Goal: Check status: Check status

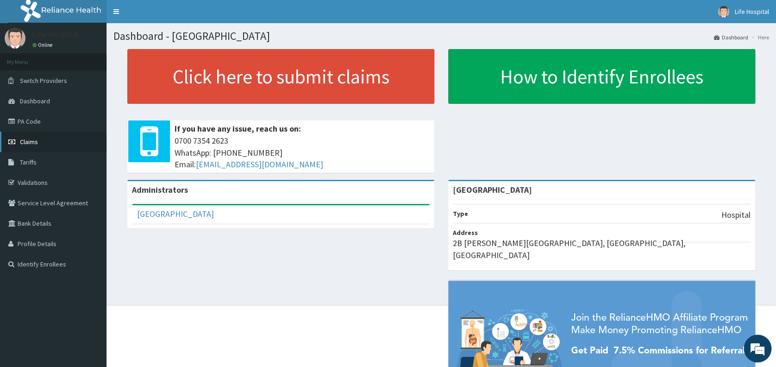
click at [31, 139] on span "Claims" at bounding box center [29, 141] width 18 height 8
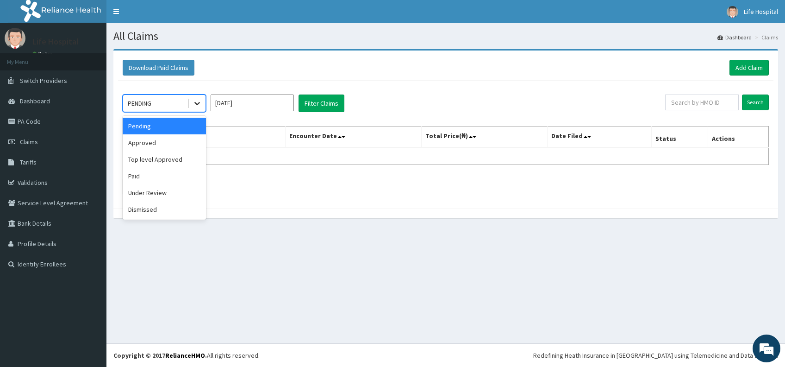
click at [193, 104] on icon at bounding box center [197, 103] width 9 height 9
click at [134, 173] on div "Paid" at bounding box center [164, 176] width 83 height 17
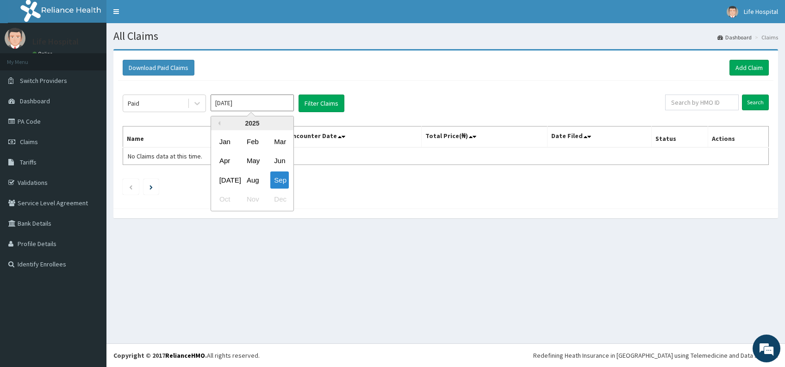
click at [244, 101] on input "[DATE]" at bounding box center [252, 102] width 83 height 17
click at [251, 181] on div "Aug" at bounding box center [252, 179] width 19 height 17
type input "[DATE]"
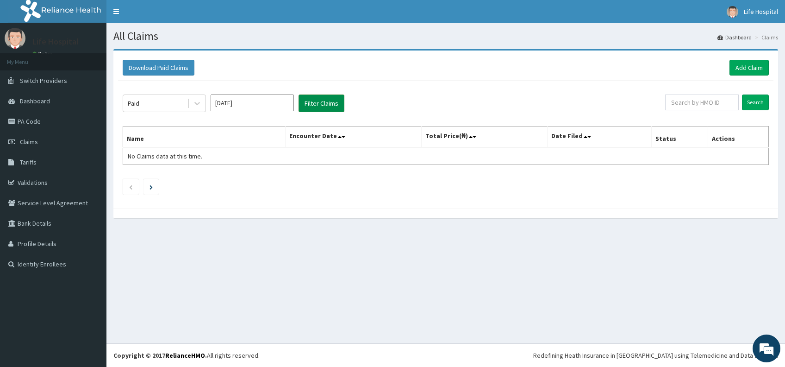
click at [326, 102] on button "Filter Claims" at bounding box center [322, 103] width 46 height 18
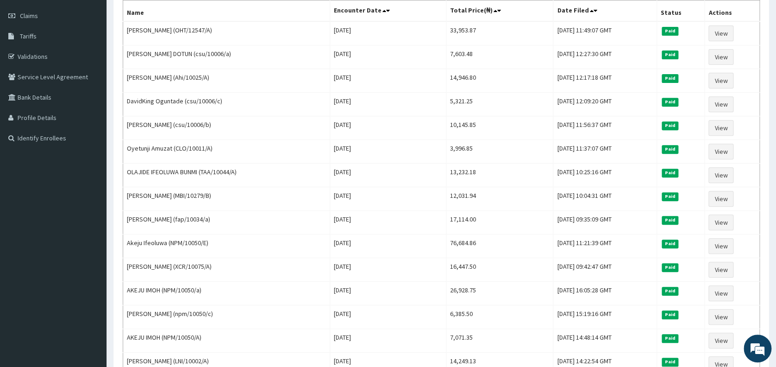
scroll to position [101, 0]
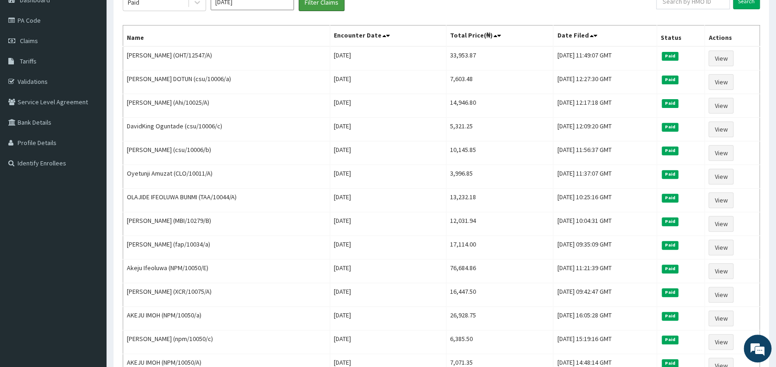
click at [299, 0] on button "Filter Claims" at bounding box center [322, 3] width 46 height 18
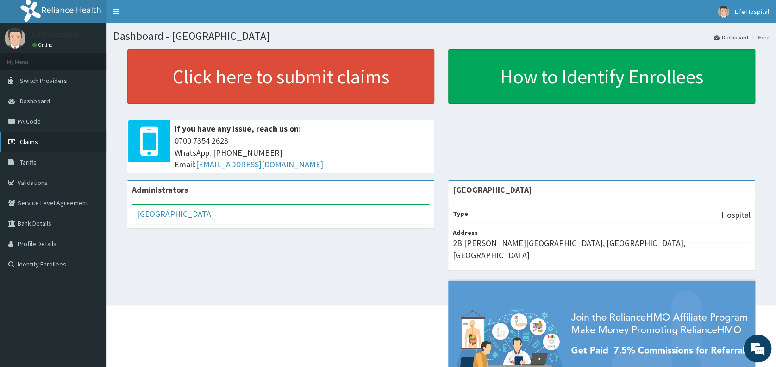
click at [41, 142] on link "Claims" at bounding box center [53, 141] width 106 height 20
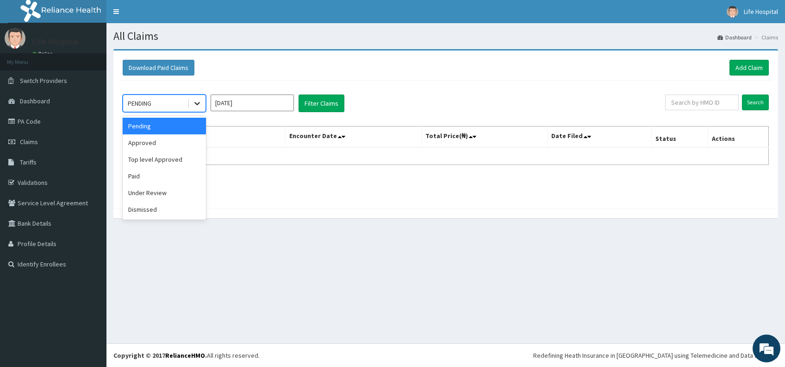
click at [196, 101] on icon at bounding box center [197, 103] width 9 height 9
click at [169, 174] on div "Paid" at bounding box center [164, 176] width 83 height 17
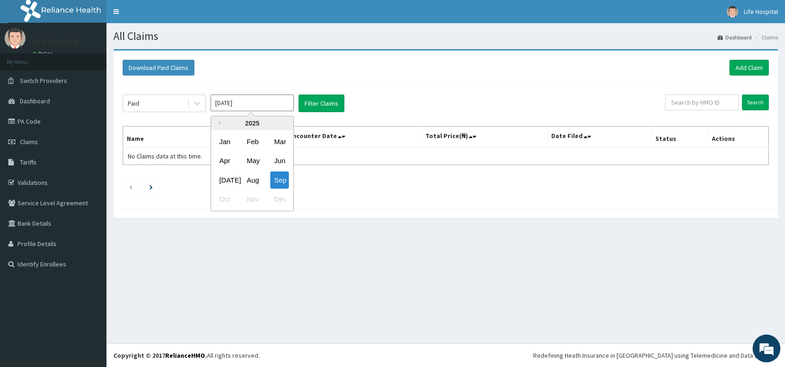
click at [268, 100] on input "Sep 2025" at bounding box center [252, 102] width 83 height 17
click at [226, 179] on div "Jul" at bounding box center [225, 179] width 19 height 17
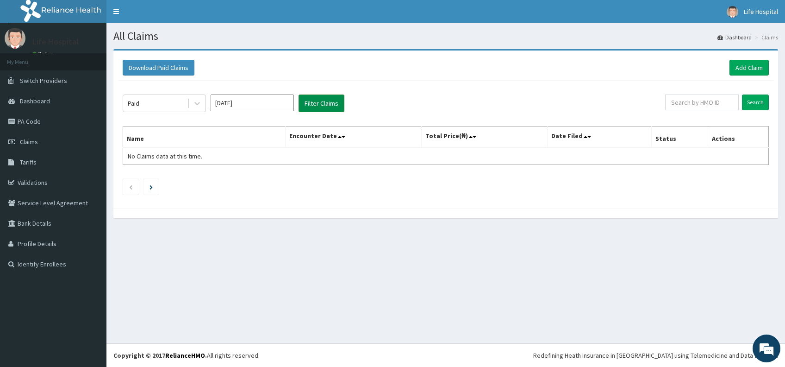
click at [323, 106] on button "Filter Claims" at bounding box center [322, 103] width 46 height 18
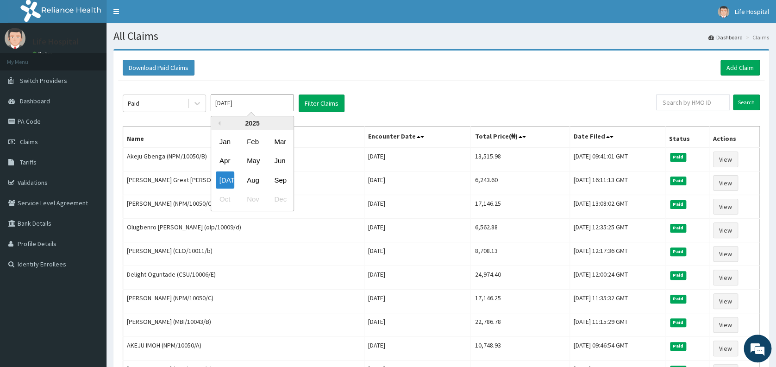
click at [252, 107] on input "Jul 2025" at bounding box center [252, 102] width 83 height 17
click at [256, 181] on div "Aug" at bounding box center [252, 179] width 19 height 17
type input "[DATE]"
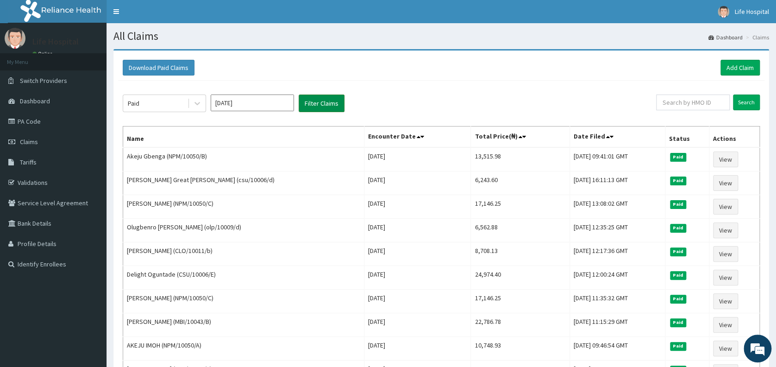
click at [329, 106] on button "Filter Claims" at bounding box center [322, 103] width 46 height 18
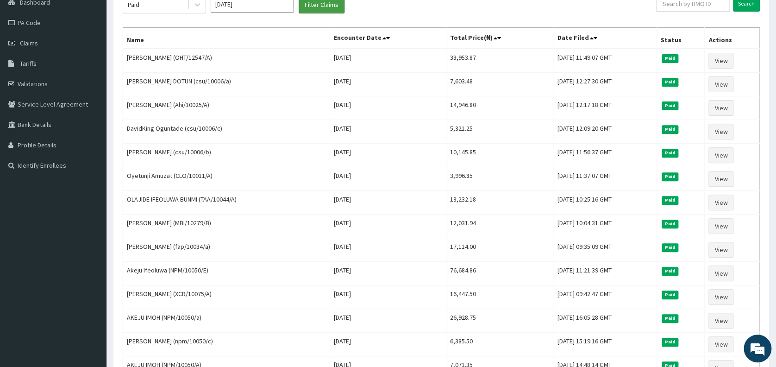
scroll to position [74, 0]
